Goal: Transaction & Acquisition: Purchase product/service

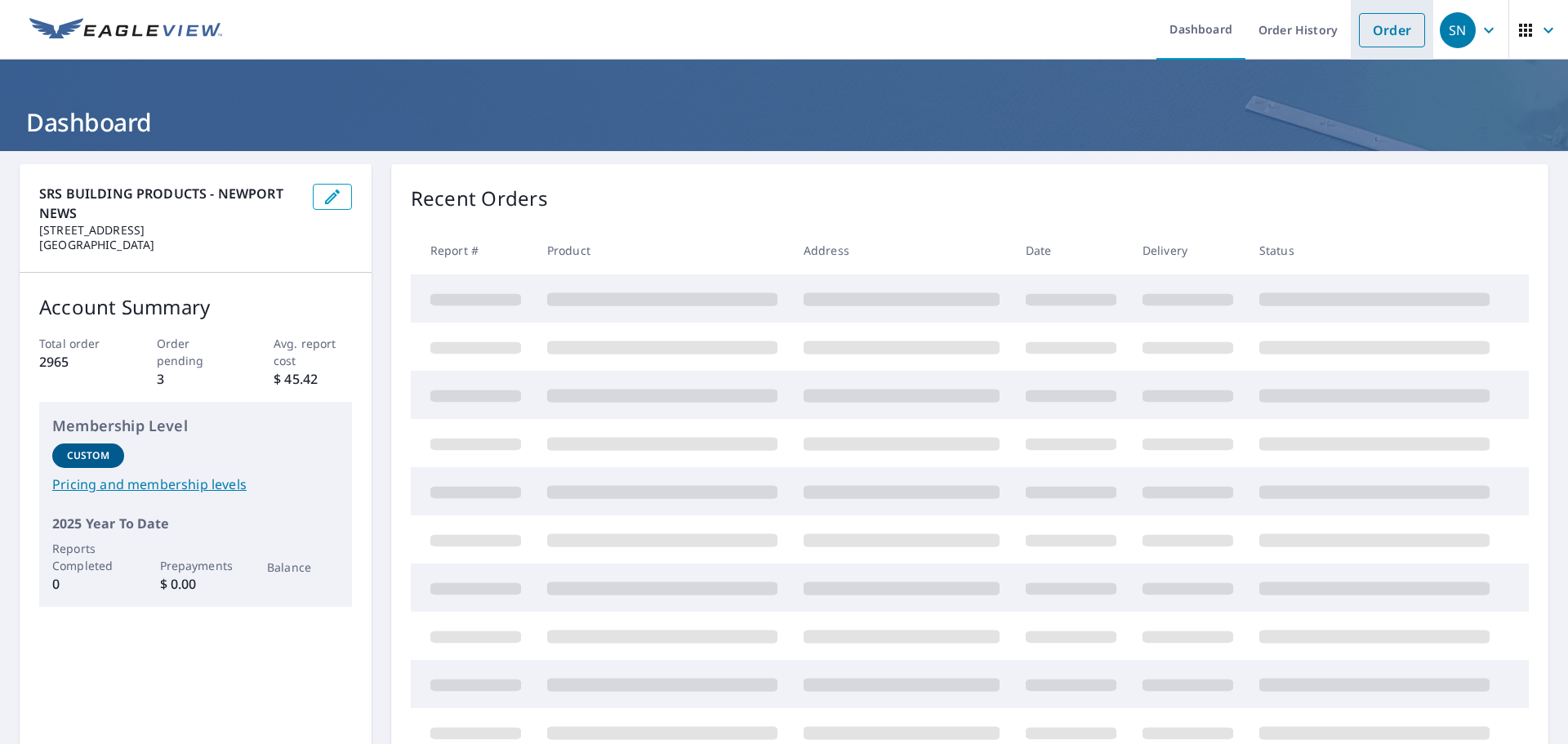
click at [1389, 35] on link "Order" at bounding box center [1391, 30] width 66 height 34
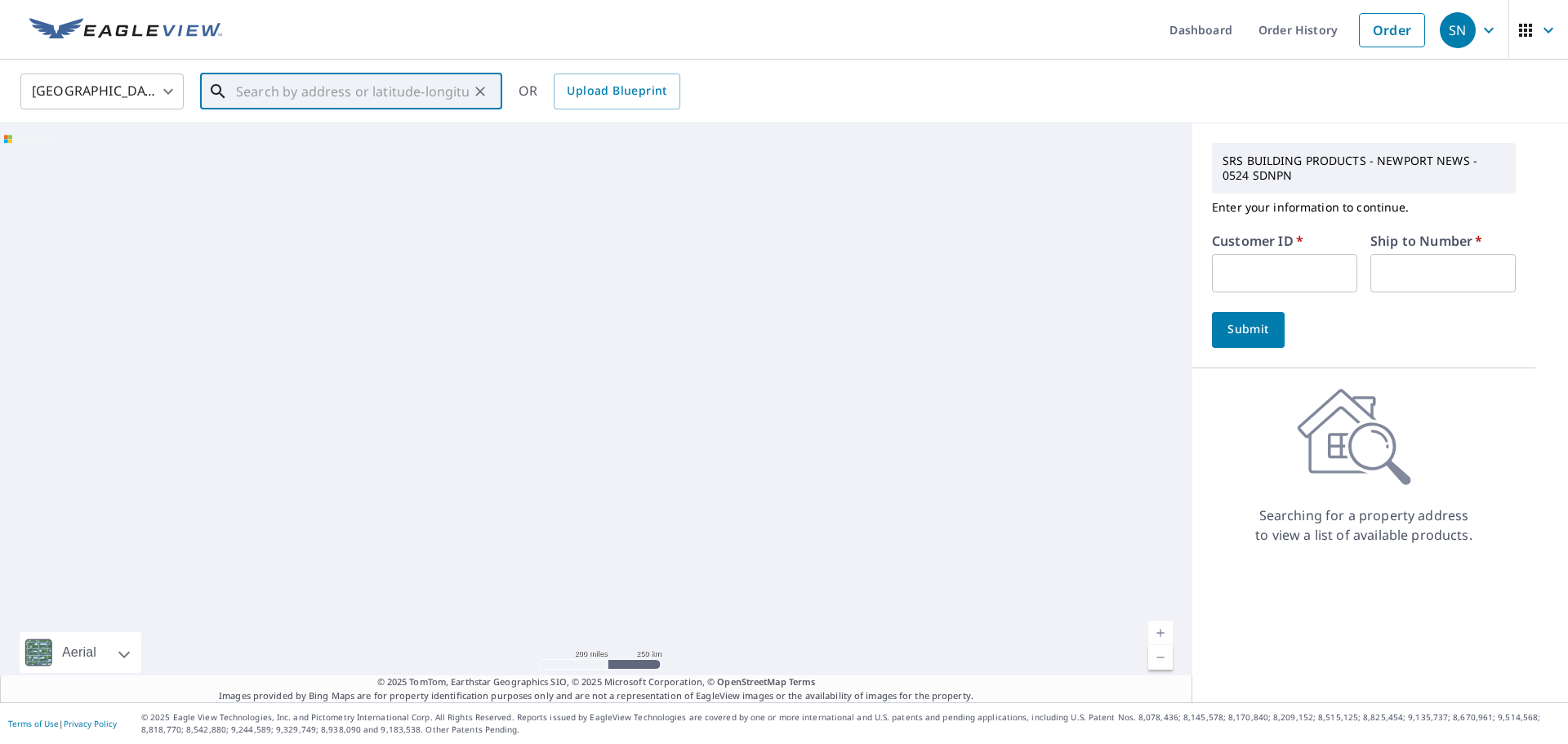
click at [266, 97] on input "text" at bounding box center [352, 91] width 233 height 46
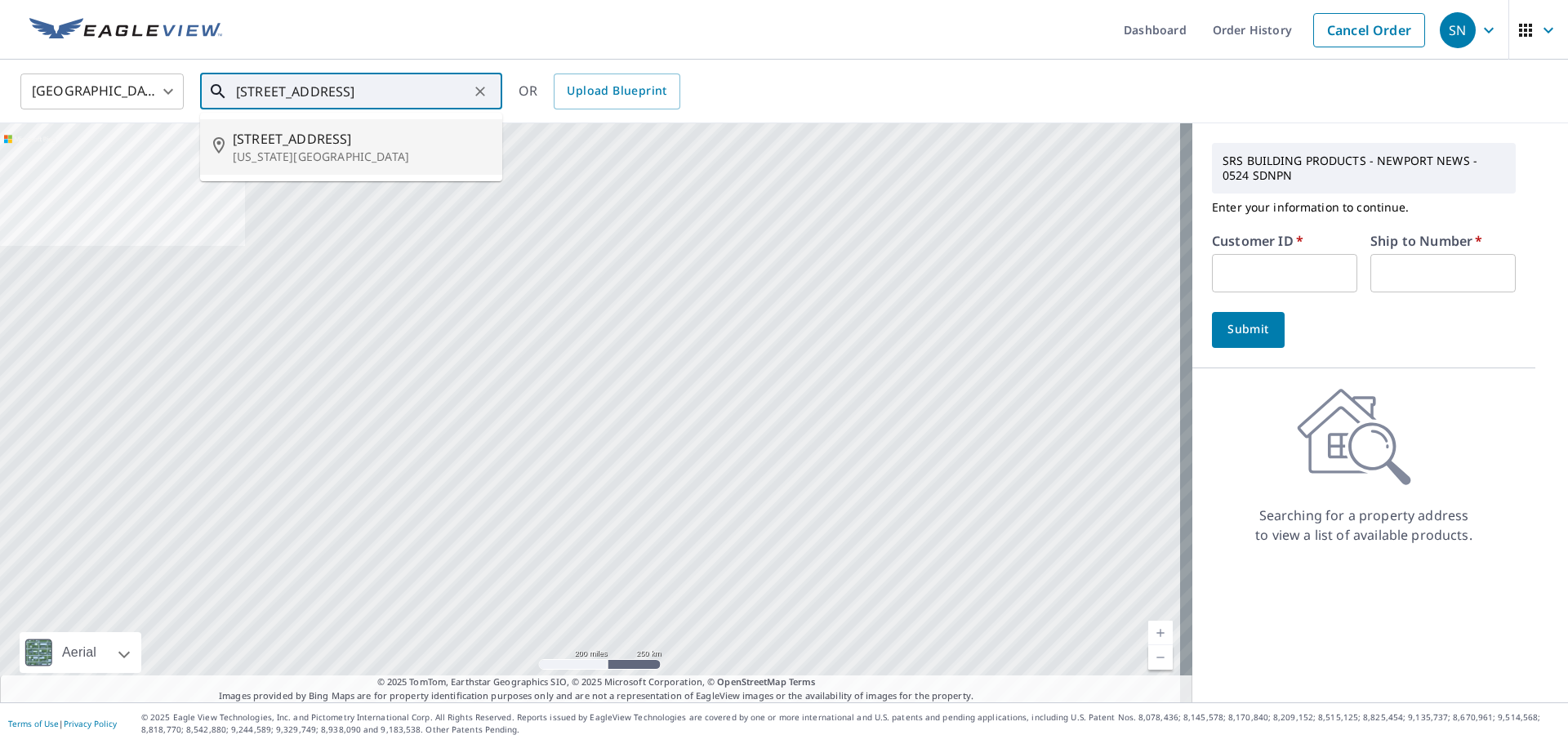
click at [265, 139] on span "[STREET_ADDRESS]" at bounding box center [360, 139] width 256 height 19
type input "[STREET_ADDRESS][US_STATE][PERSON_NAME]"
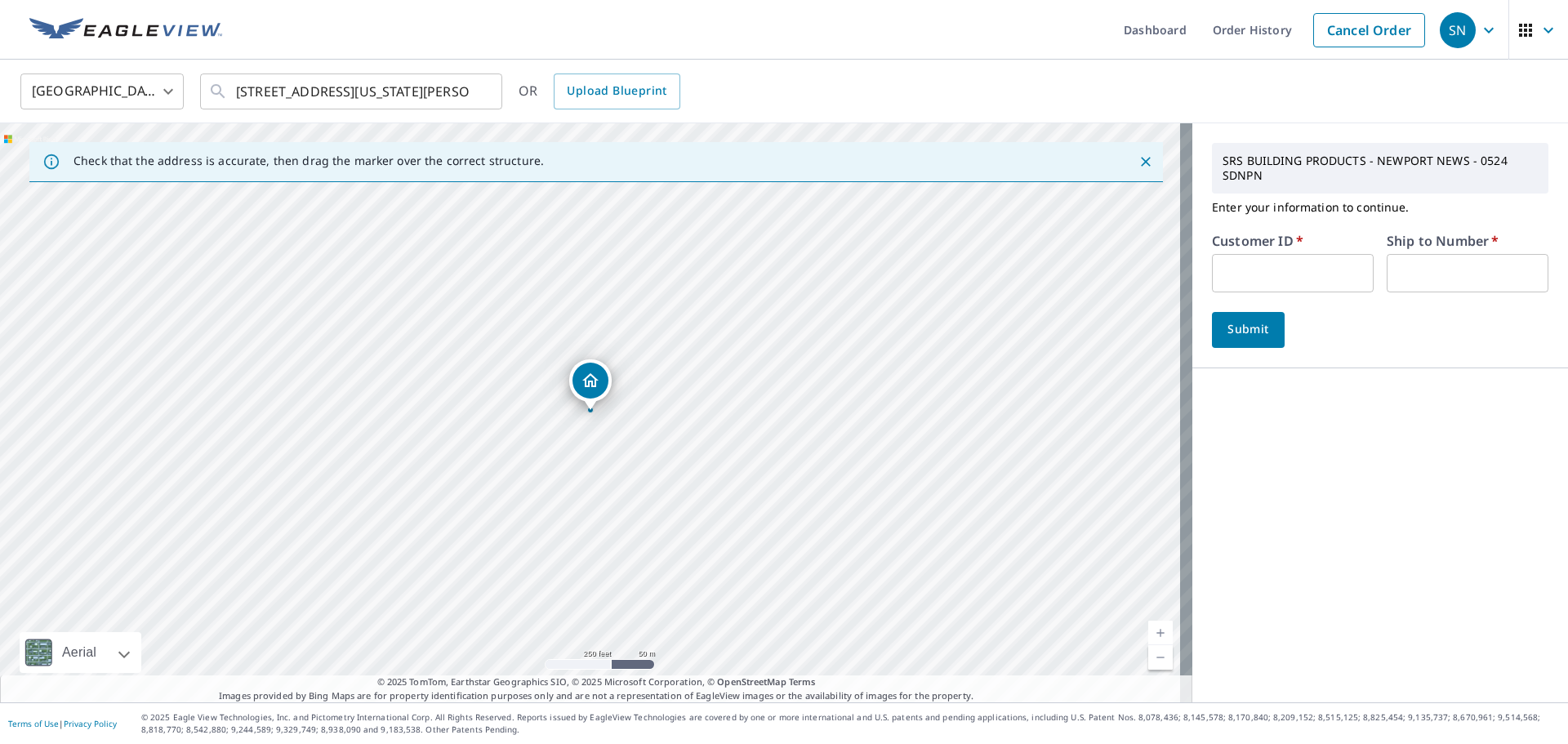
click at [1229, 265] on input "text" at bounding box center [1293, 273] width 162 height 38
type input "HAN524"
click at [1425, 276] on input "text" at bounding box center [1467, 273] width 162 height 38
type input "1"
click at [1257, 339] on span "Submit" at bounding box center [1248, 330] width 47 height 20
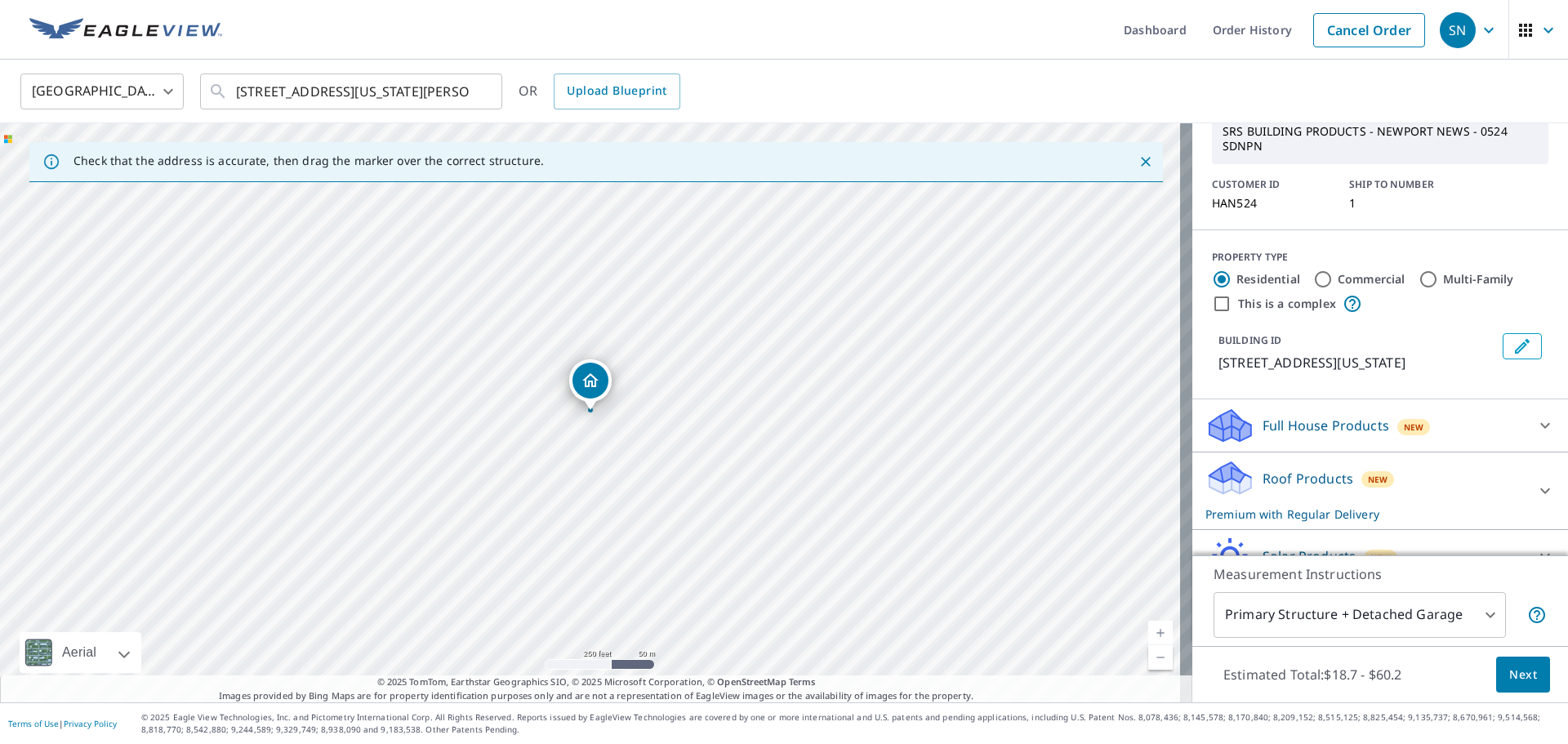
scroll to position [176, 0]
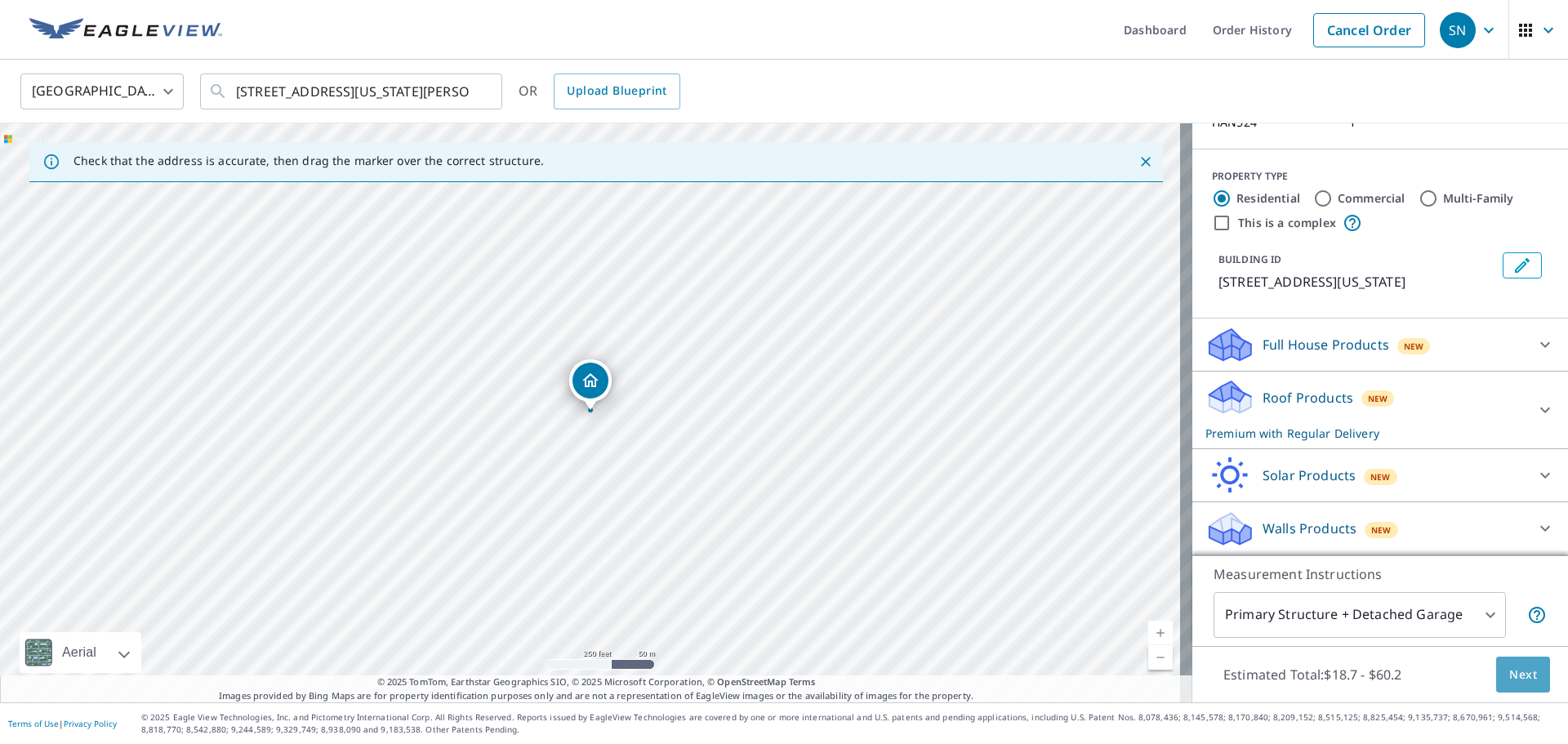
click at [1509, 677] on span "Next" at bounding box center [1522, 675] width 28 height 20
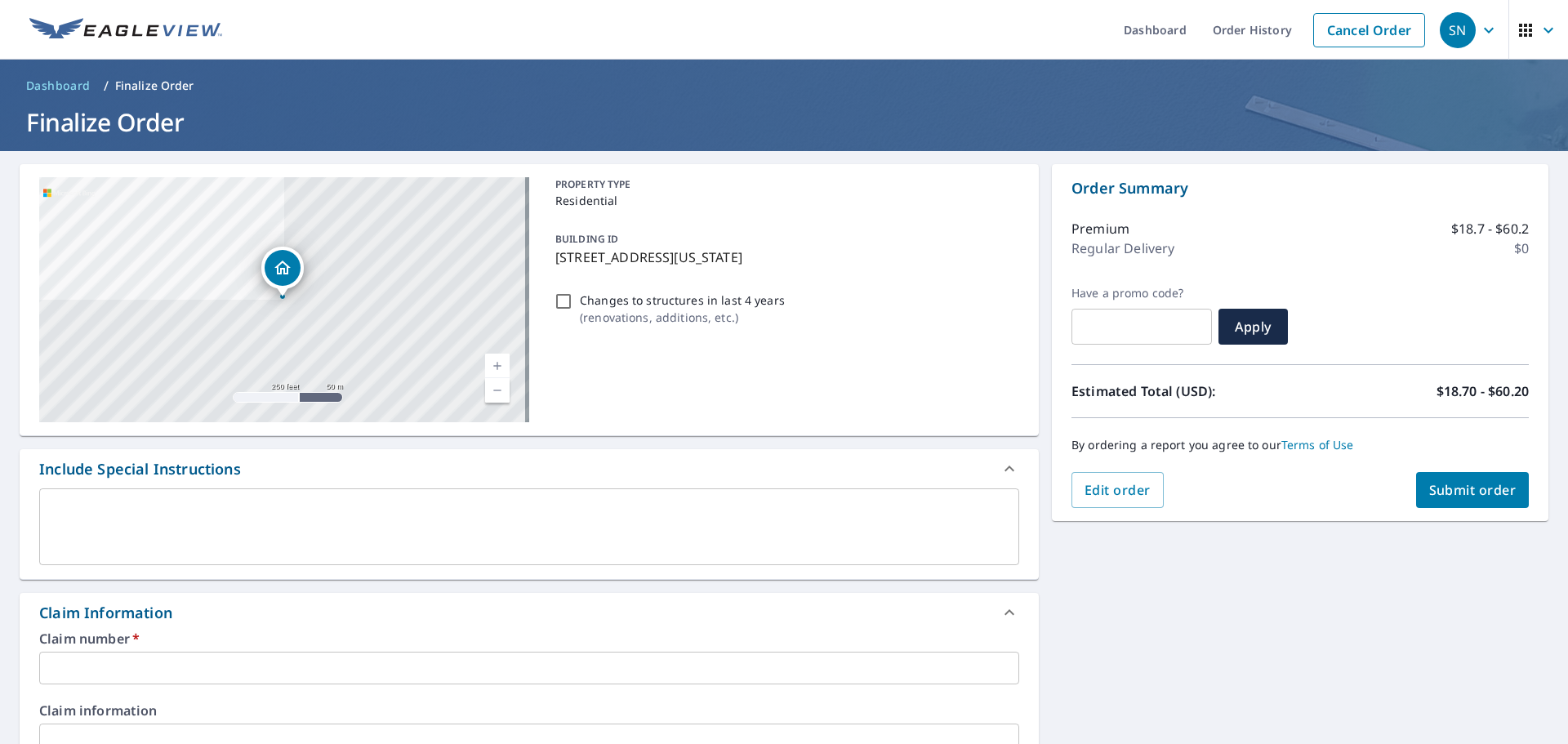
click at [150, 671] on input "text" at bounding box center [529, 668] width 980 height 33
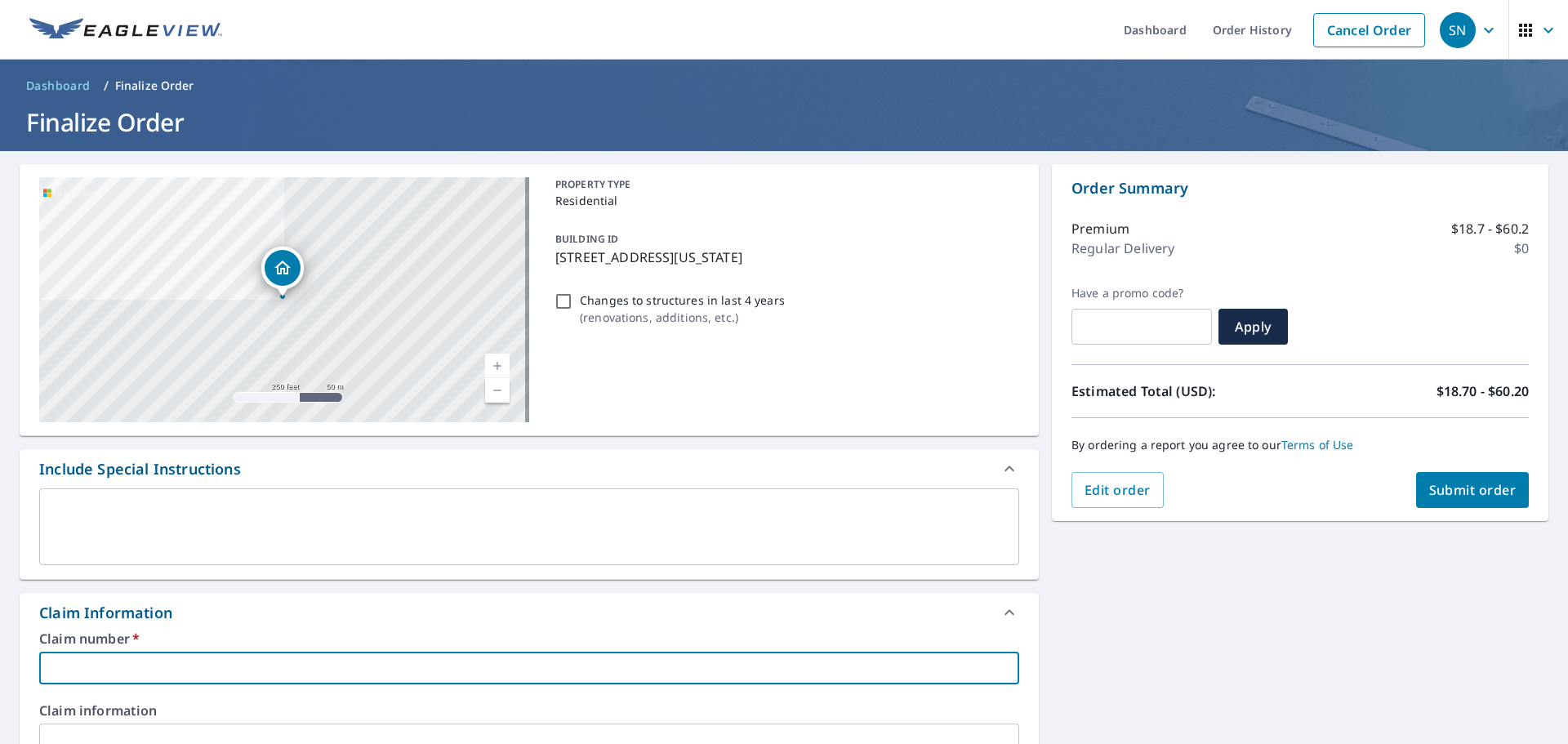
type input "HAN524"
checkbox input "true"
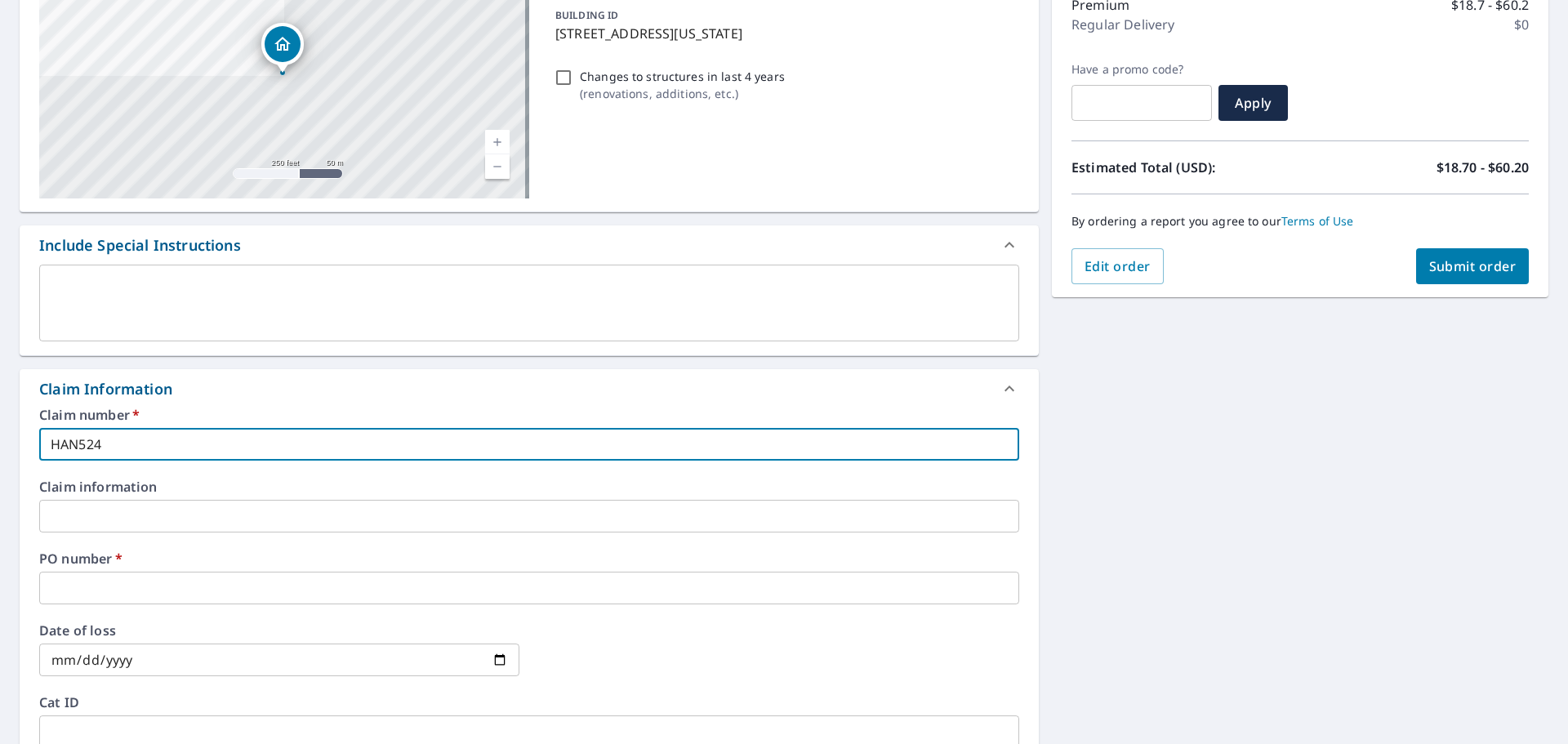
scroll to position [245, 0]
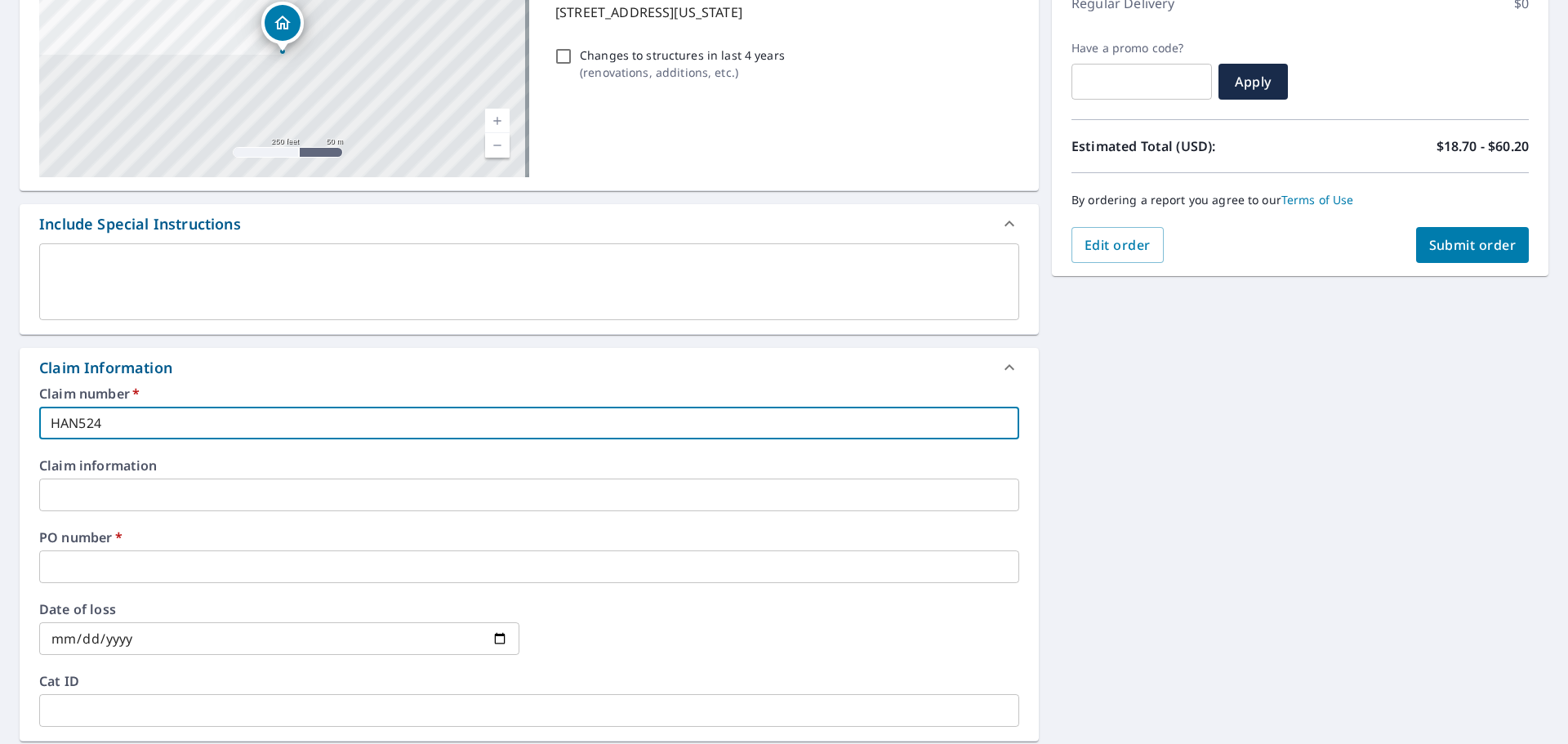
click at [97, 564] on input "text" at bounding box center [529, 566] width 980 height 33
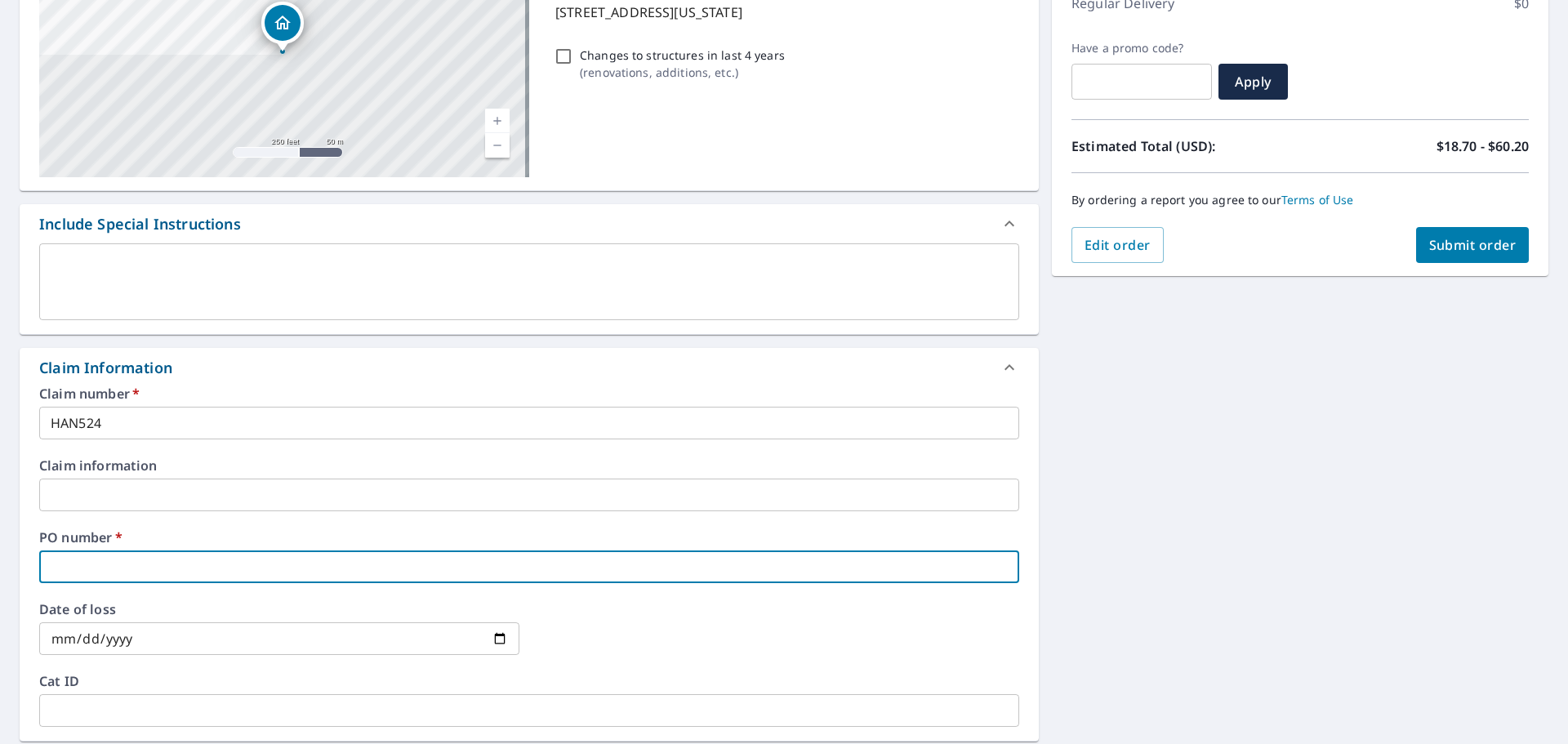
type input "1"
checkbox input "true"
type input "15"
checkbox input "true"
type input "150"
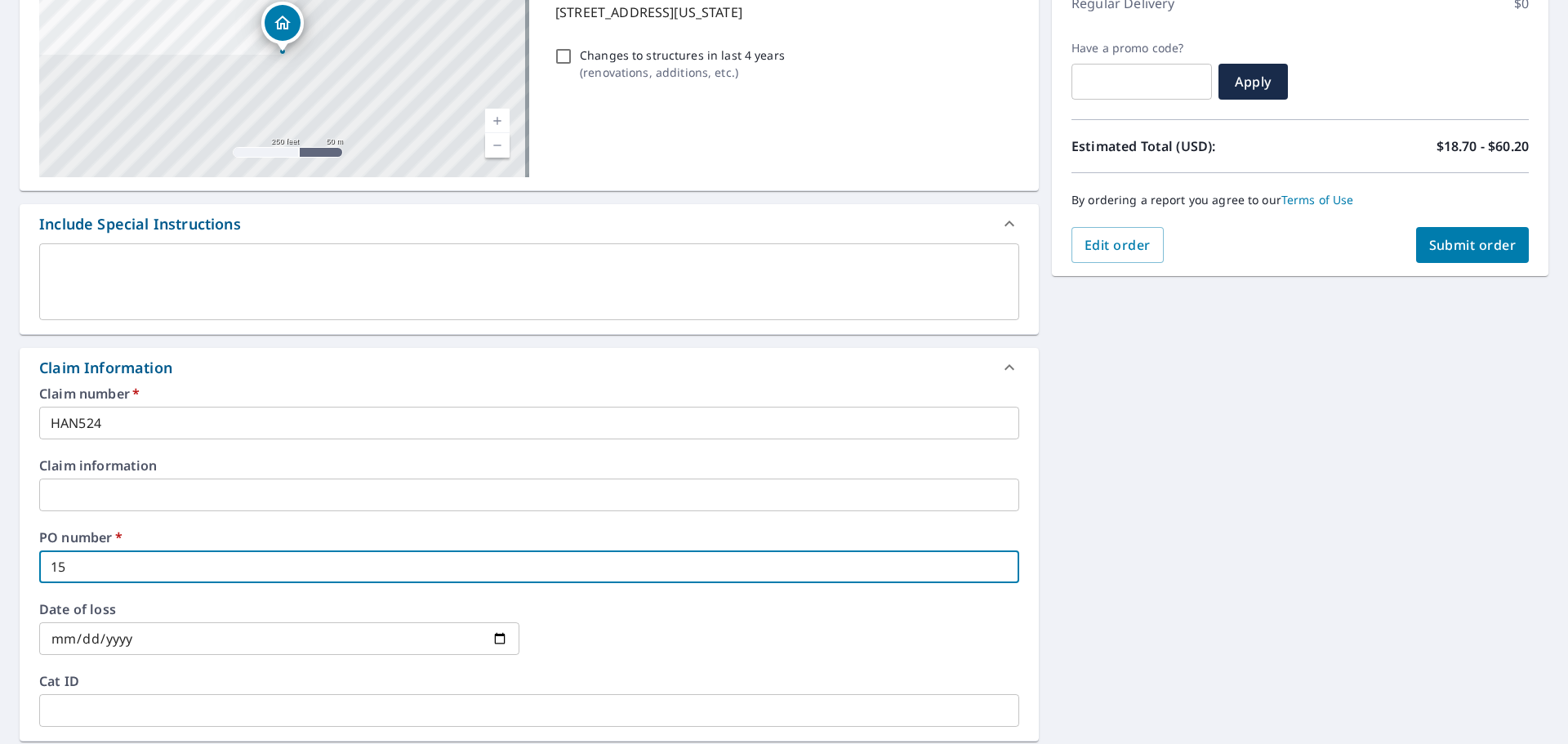
checkbox input "true"
type input "1509"
checkbox input "true"
type input "1509"
checkbox input "true"
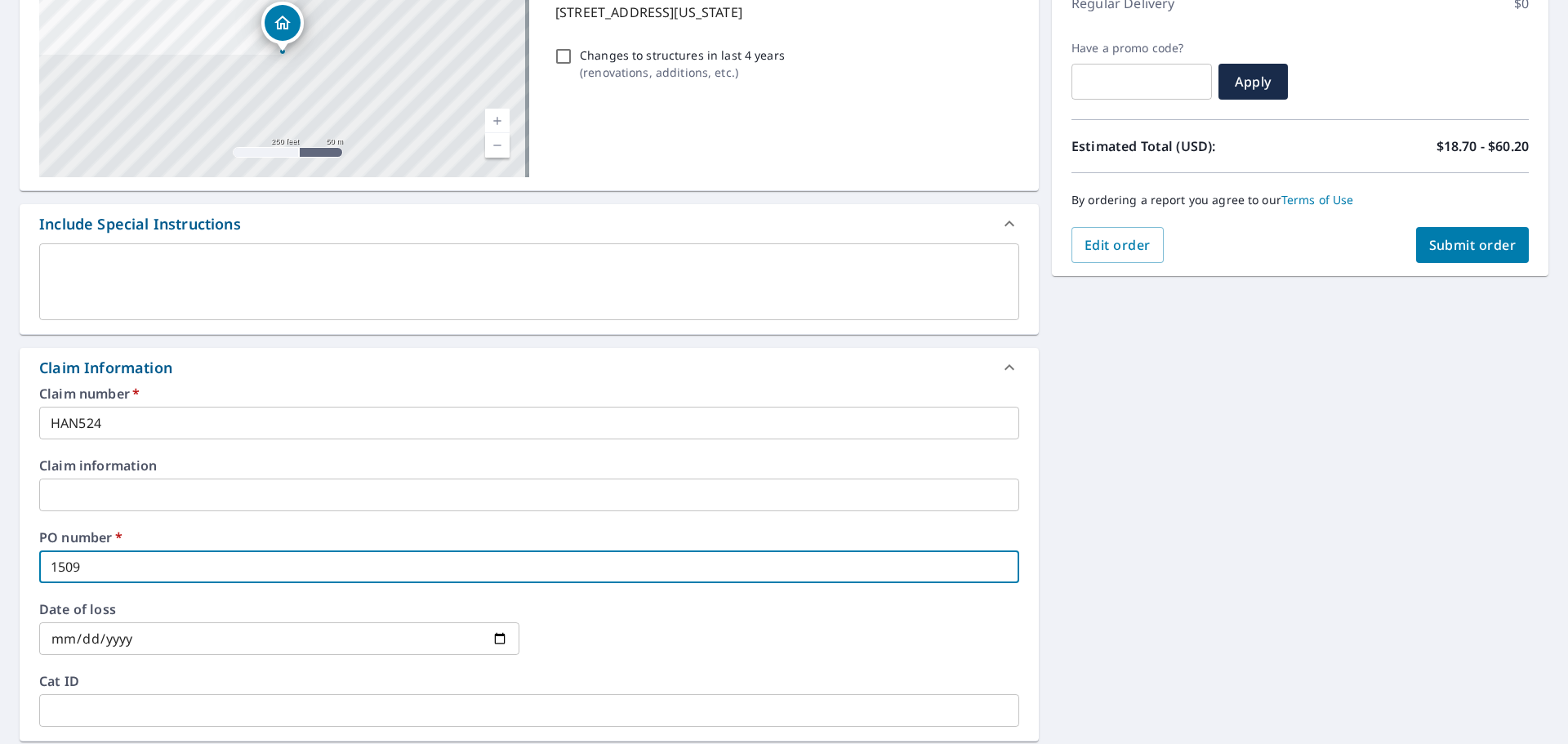
type input "1509 B"
checkbox input "true"
type input "1509 Ba"
checkbox input "true"
type input "1509 Bay"
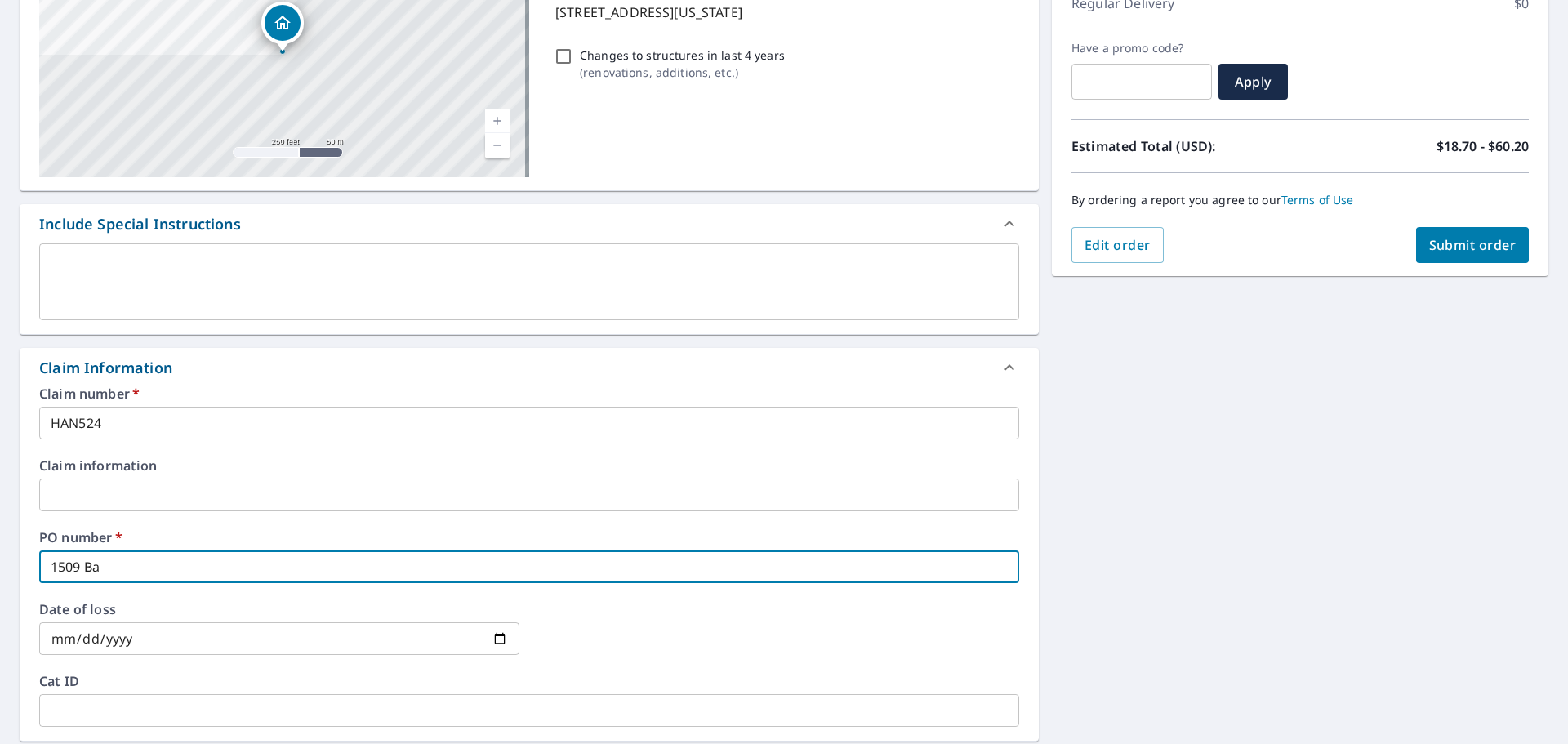
checkbox input "true"
type input "1509 Bay"
checkbox input "true"
type input "1509 Bay P"
checkbox input "true"
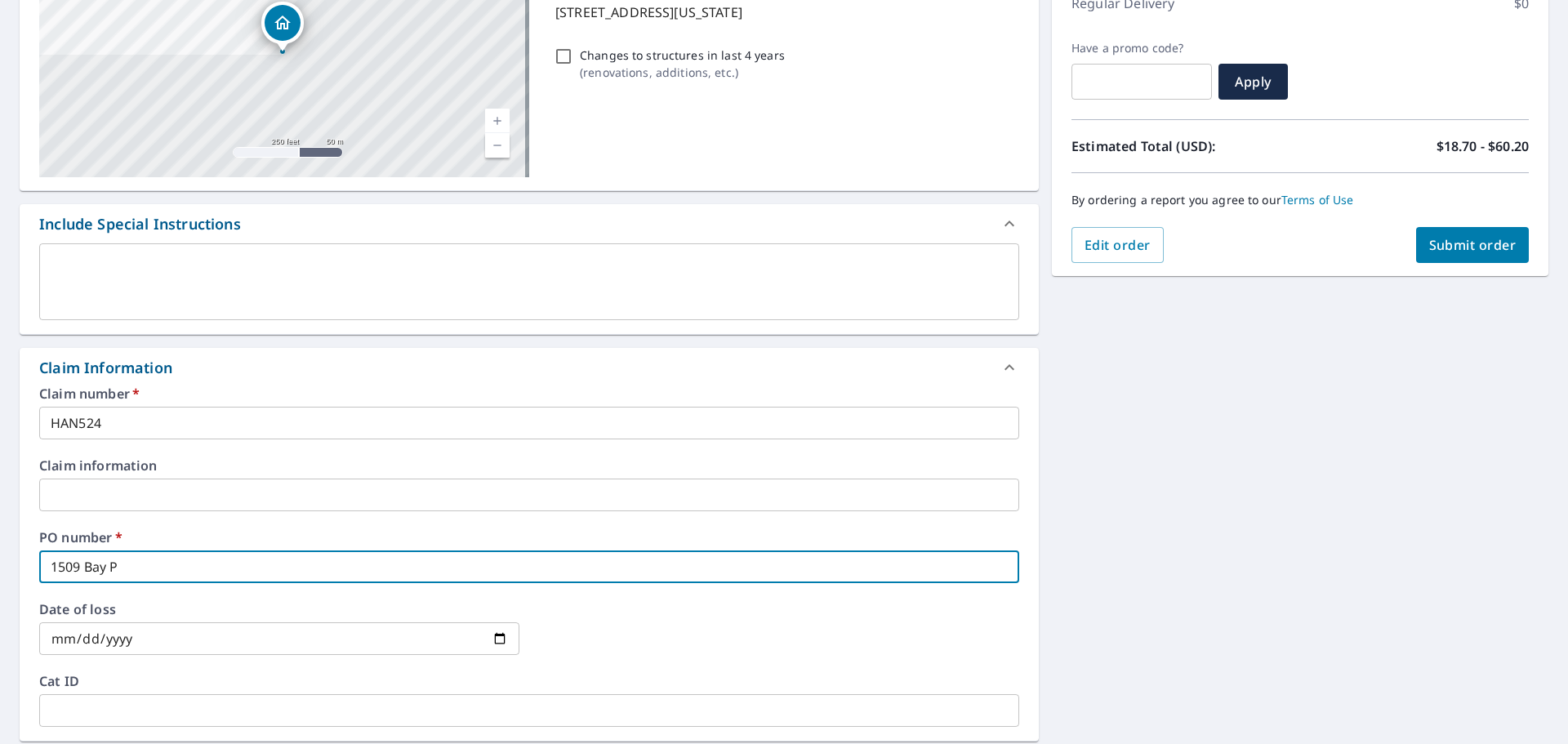
type input "1509 Bay Po"
checkbox input "true"
type input "1509 Bay Poi"
checkbox input "true"
type input "1509 Bay Poin"
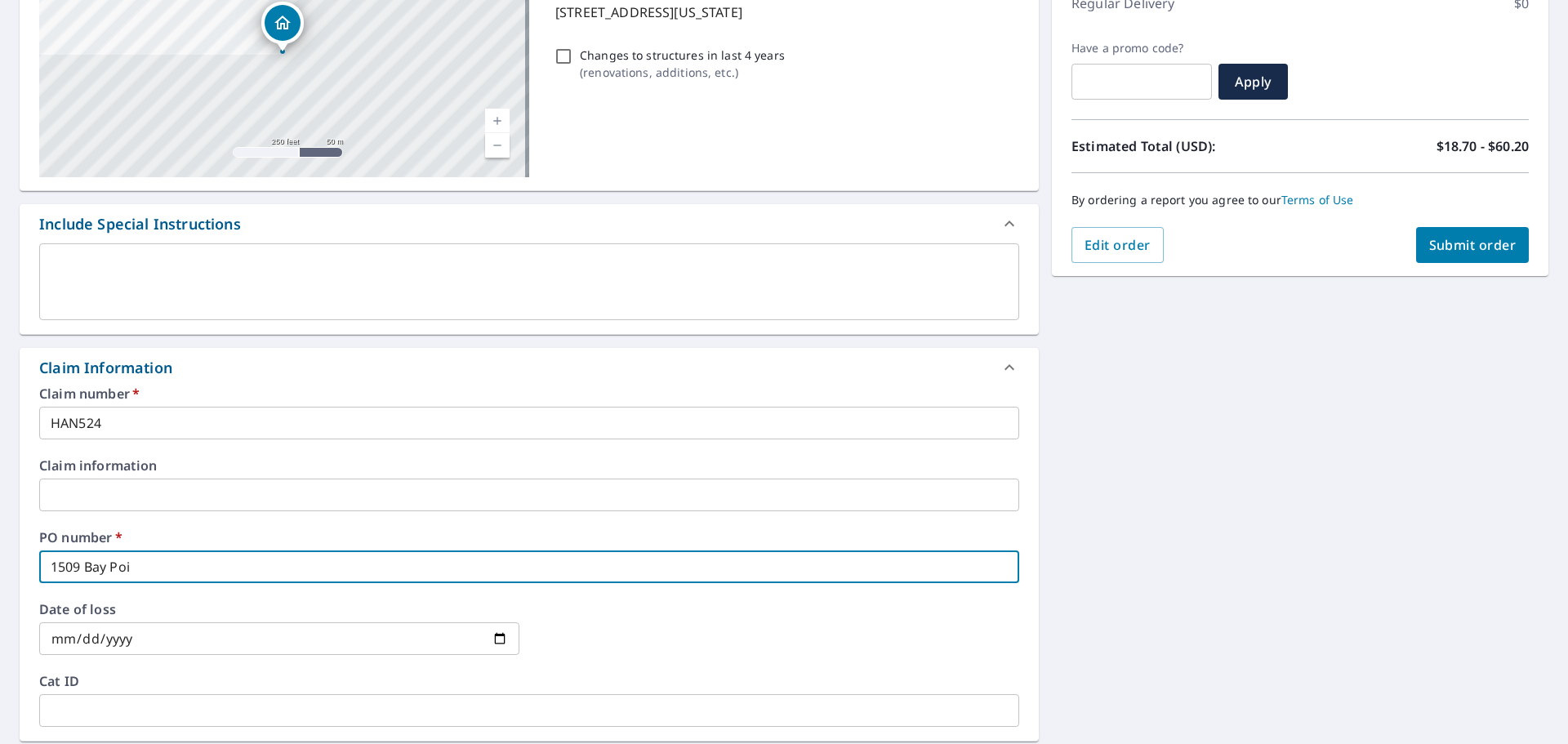
checkbox input "true"
type input "[STREET_ADDRESS]"
checkbox input "true"
type input "[STREET_ADDRESS]"
checkbox input "true"
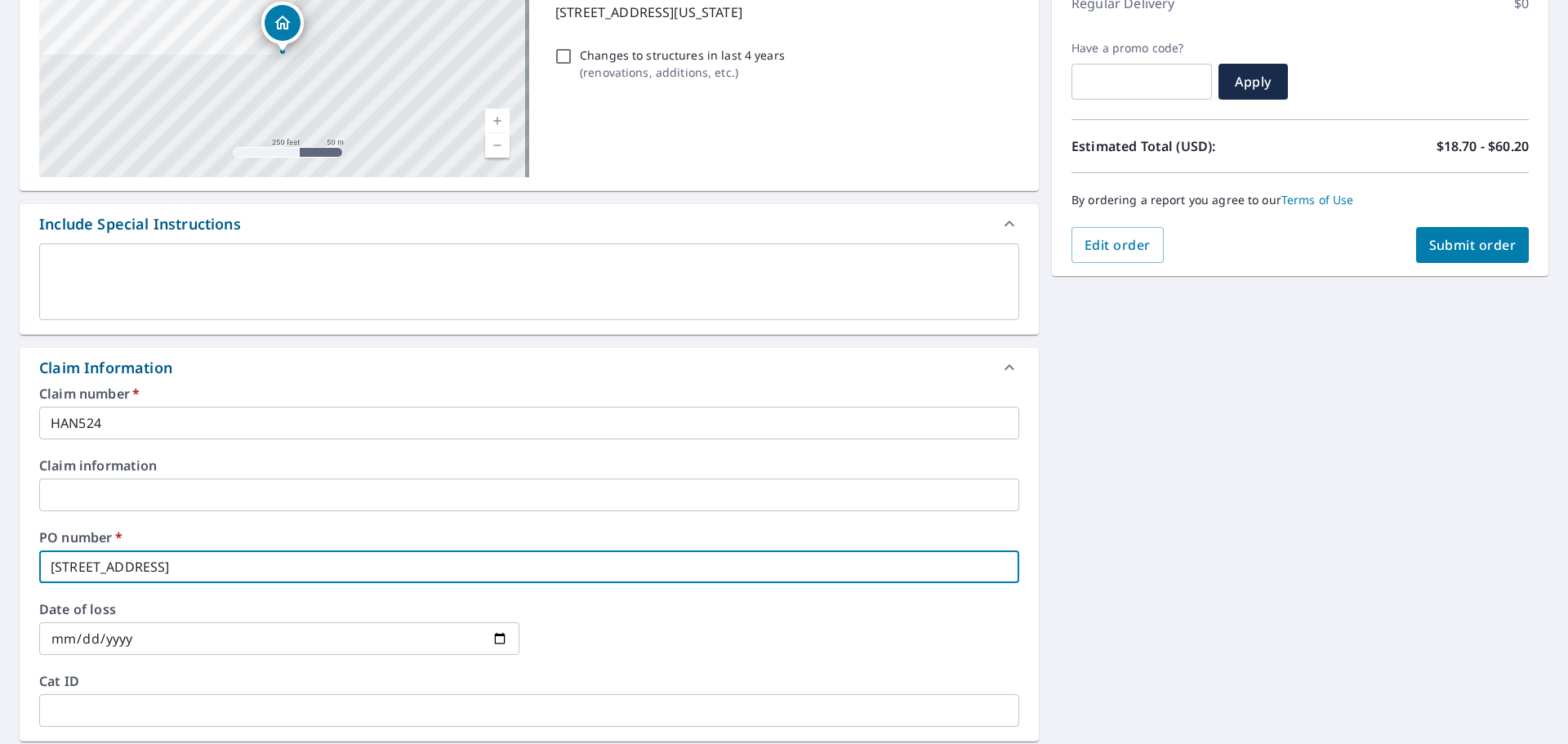
type input "1509 Bay Point D"
checkbox input "true"
type input "[STREET_ADDRESS]"
checkbox input "true"
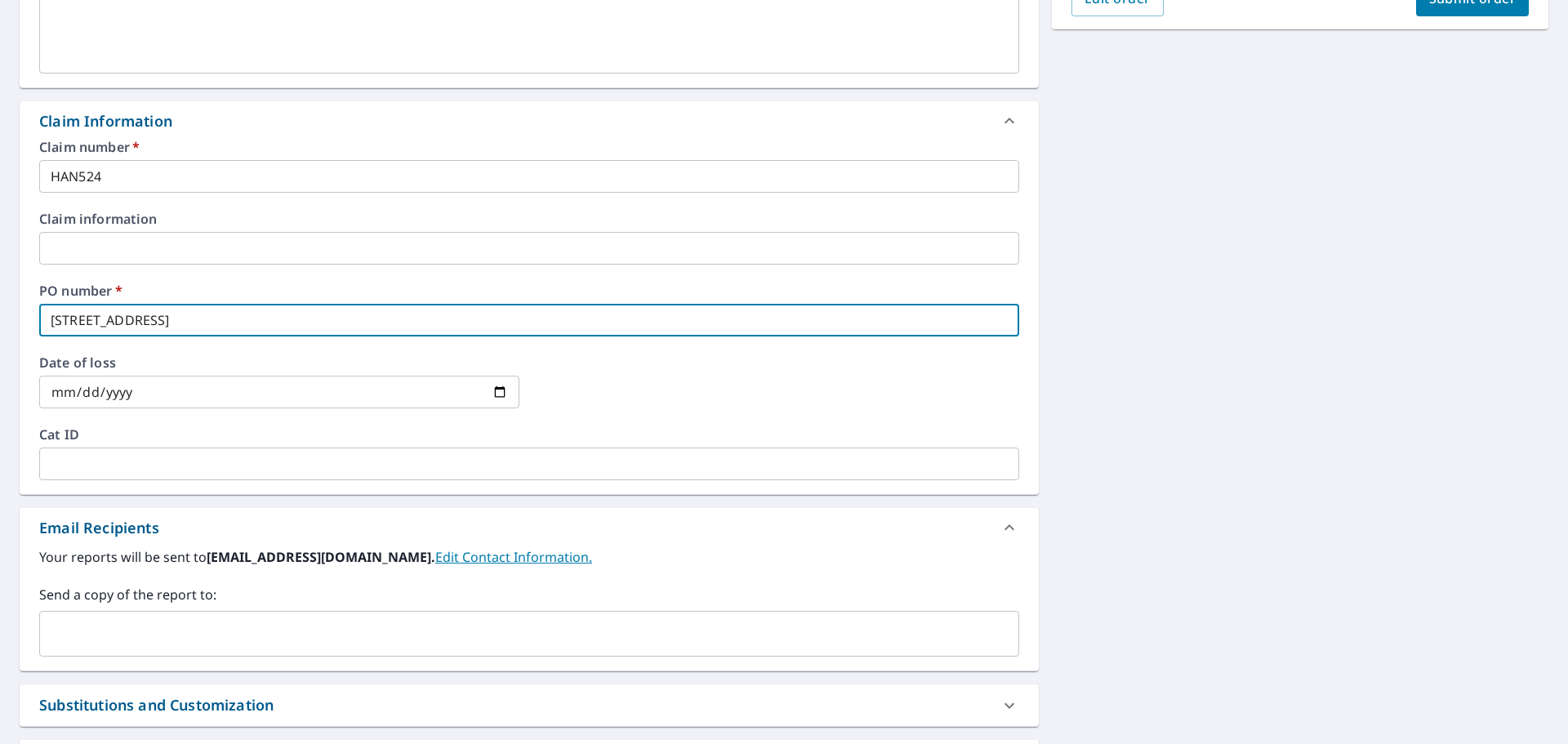
scroll to position [572, 0]
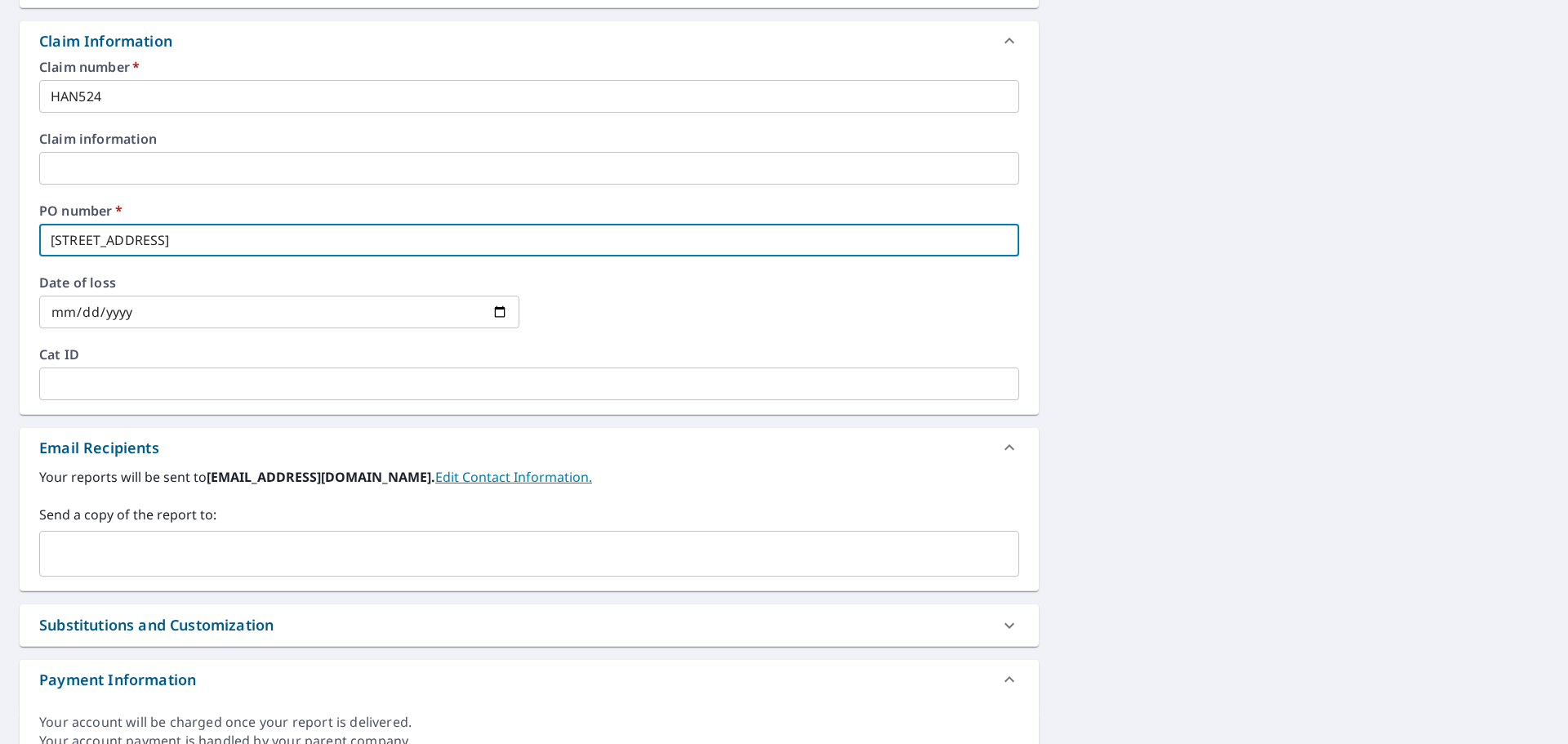
type input "[STREET_ADDRESS]"
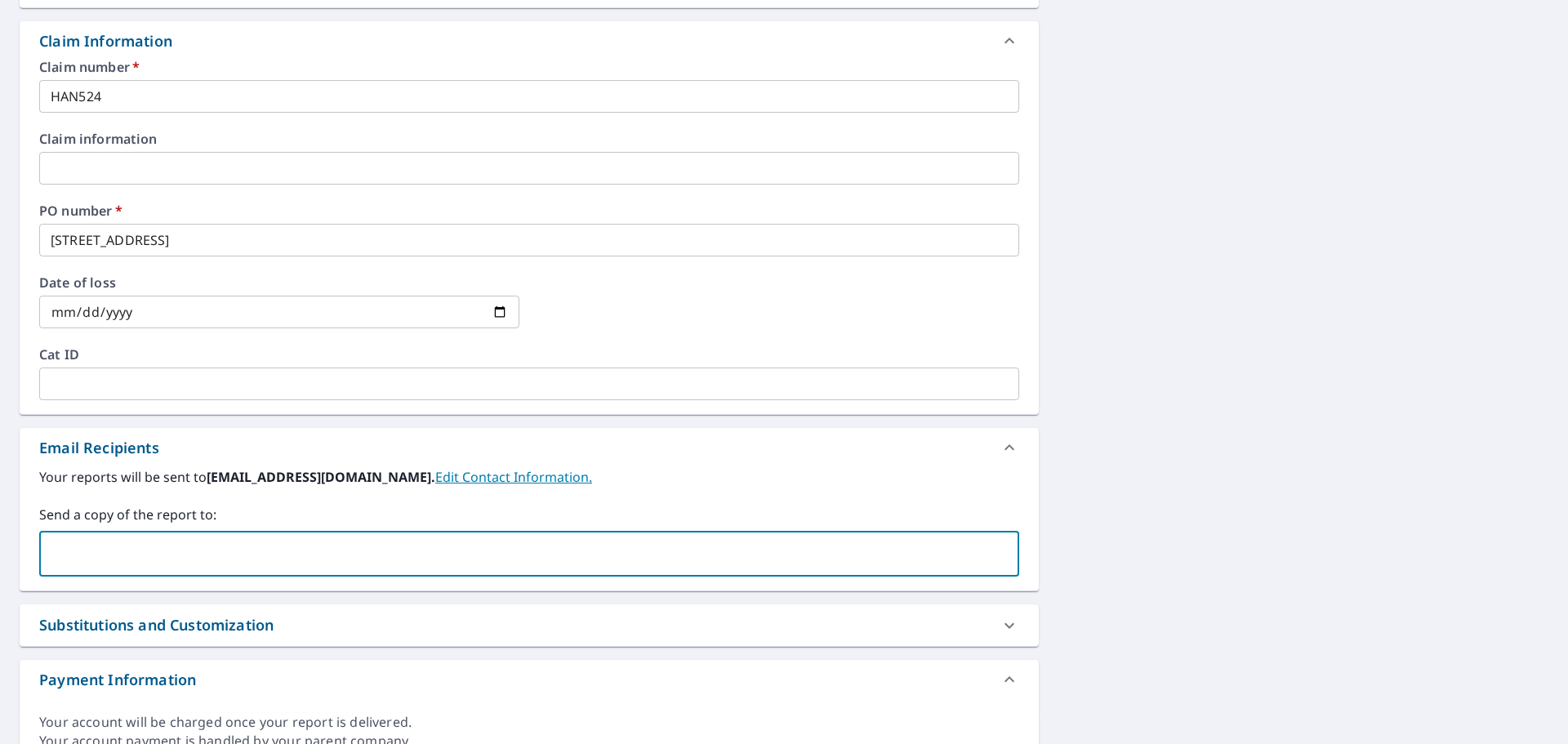
click at [154, 560] on input "text" at bounding box center [517, 554] width 940 height 31
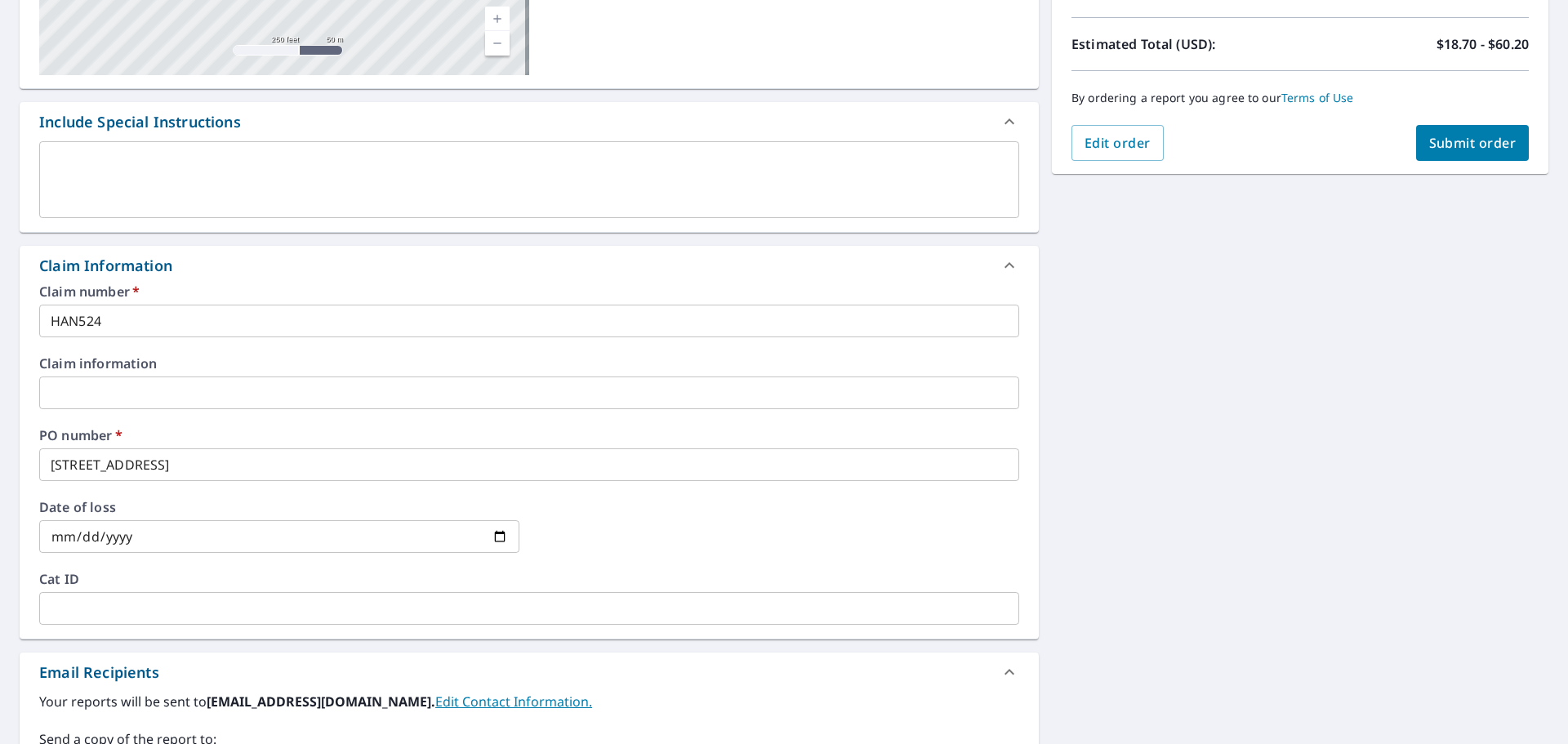
scroll to position [157, 0]
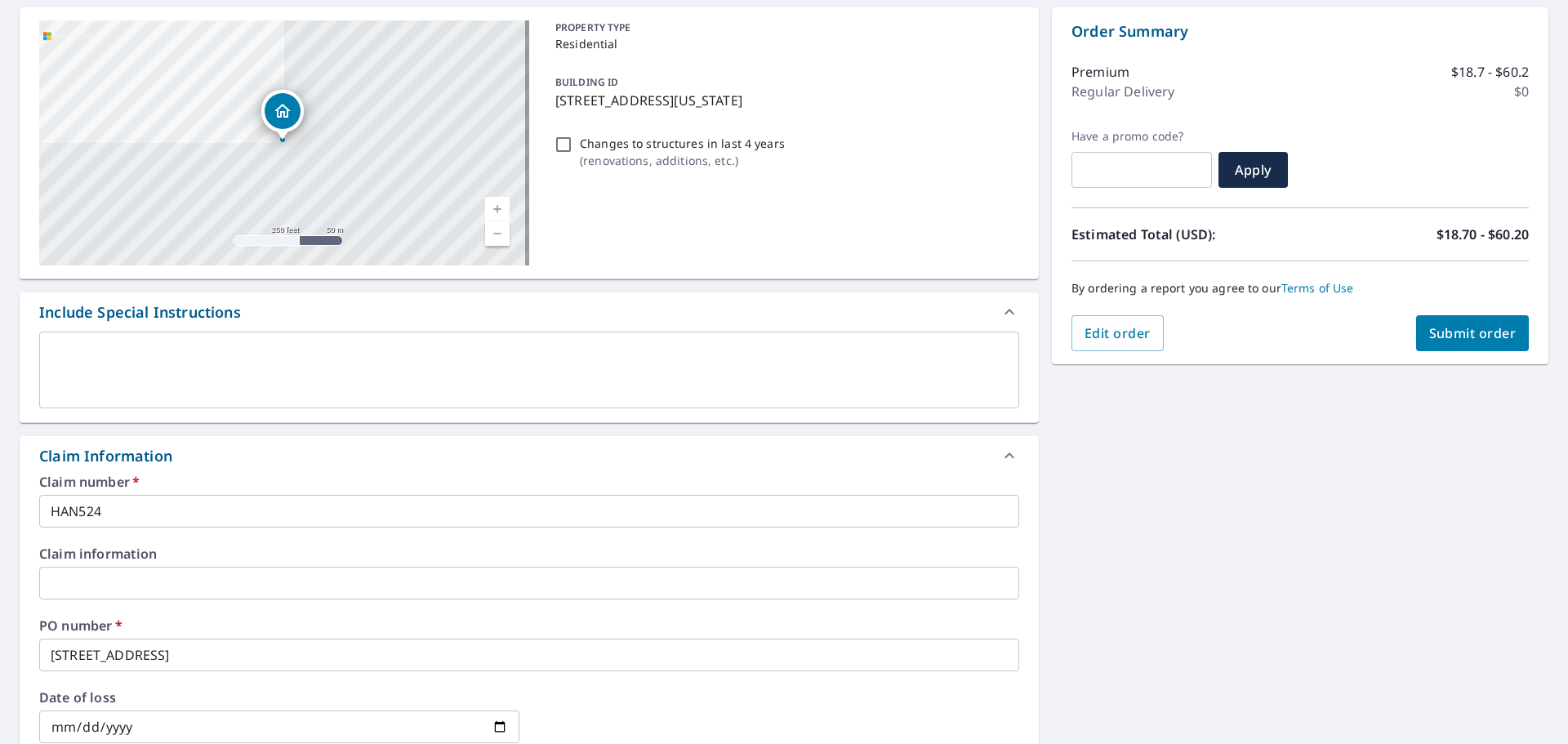
type input "[EMAIL_ADDRESS][DOMAIN_NAME]"
click at [1429, 334] on span "Submit order" at bounding box center [1472, 333] width 88 height 18
checkbox input "true"
